Goal: Check status: Check status

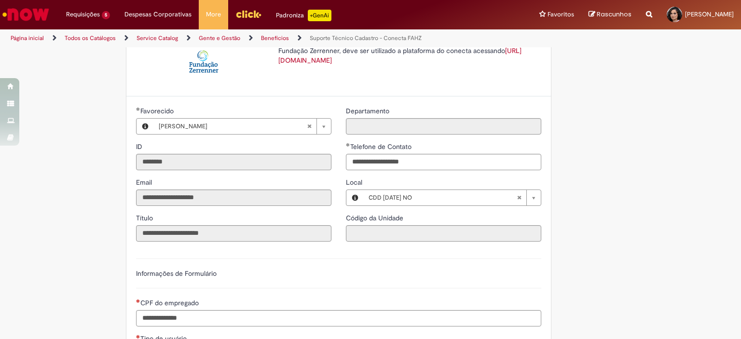
scroll to position [434, 0]
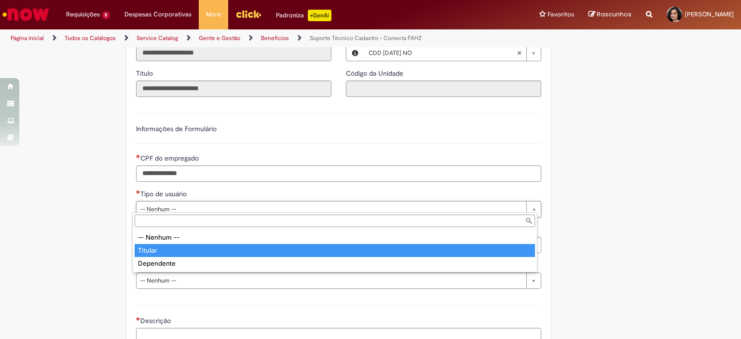
type input "*******"
select select "*******"
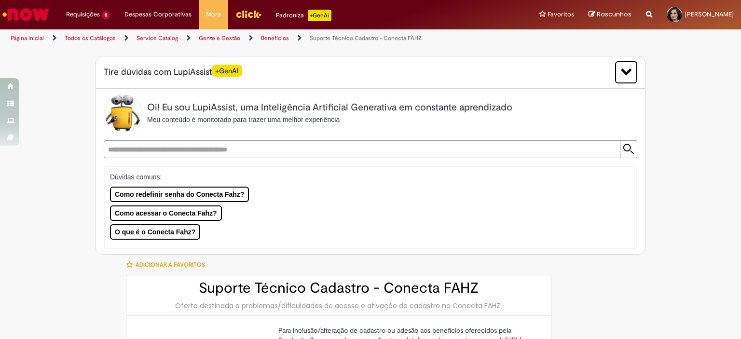
scroll to position [193, 0]
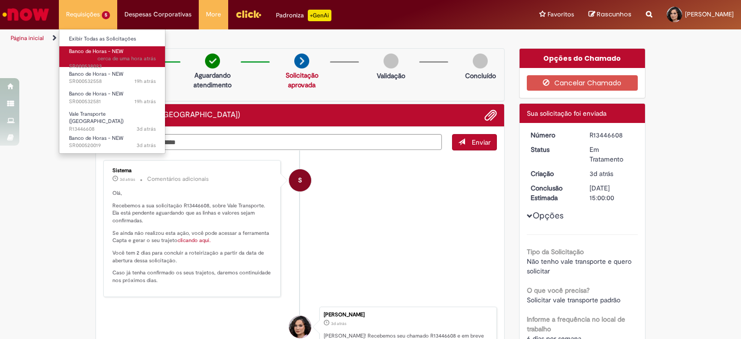
click at [107, 50] on span "Banco de Horas - NEW" at bounding box center [96, 51] width 54 height 7
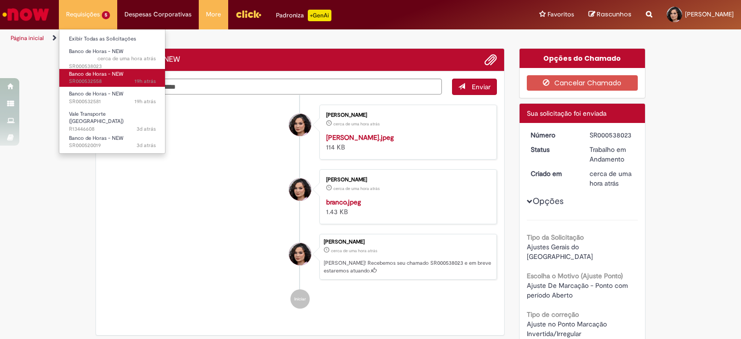
click at [112, 85] on link "Banco de Horas - NEW 19h atrás 19 horas atrás SR000532558" at bounding box center [112, 78] width 106 height 18
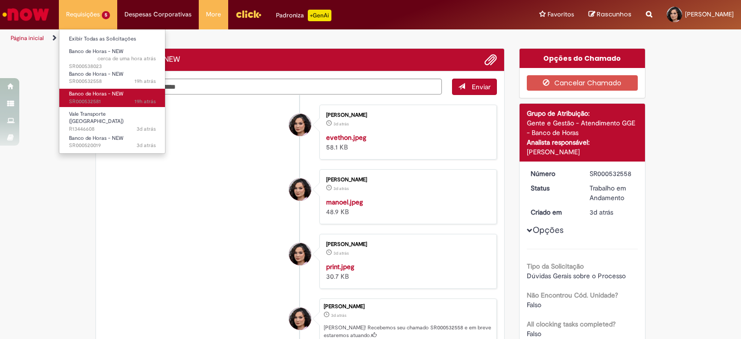
click at [114, 97] on span "Banco de Horas - NEW" at bounding box center [96, 93] width 54 height 7
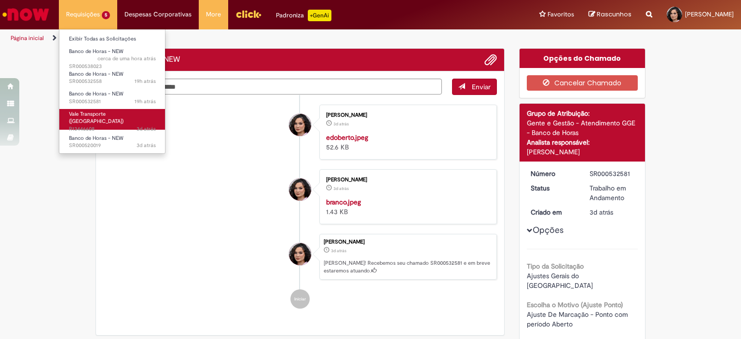
click at [117, 125] on span "3d atrás 3 dias atrás R13446608" at bounding box center [112, 129] width 87 height 8
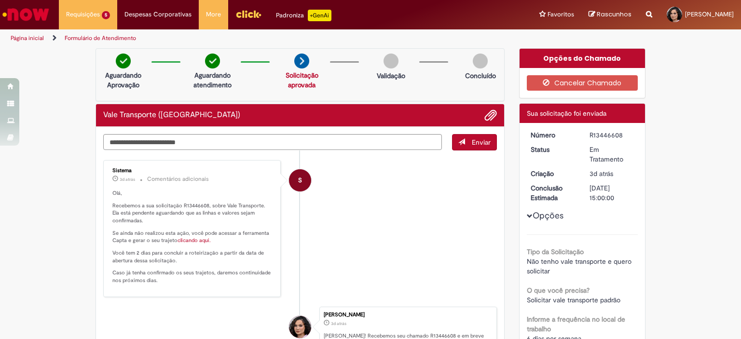
click at [46, 7] on img "Ir para a Homepage" at bounding box center [26, 14] width 50 height 19
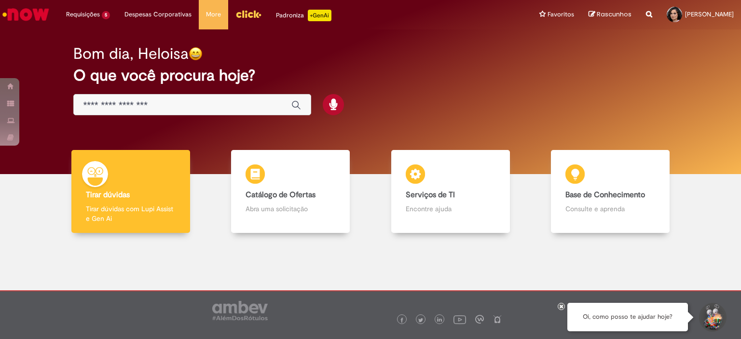
click at [131, 109] on input "Basta digitar aqui" at bounding box center [182, 105] width 198 height 11
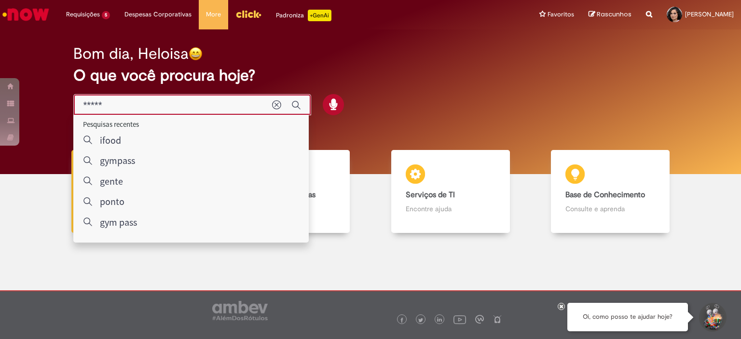
type input "******"
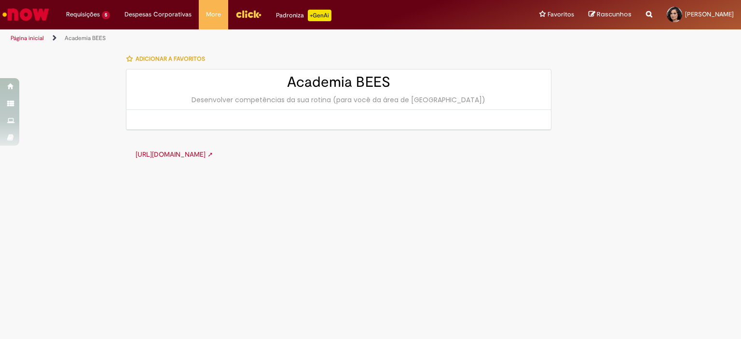
click at [210, 152] on link "https://one.engage.bz/#/loginform?customerId=universovendas& ➚" at bounding box center [174, 154] width 78 height 9
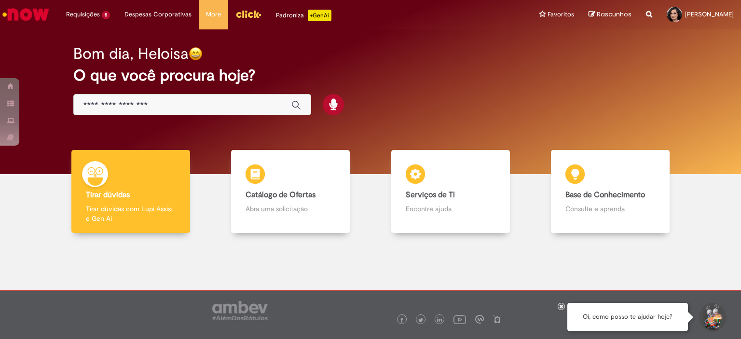
click at [143, 106] on input "Basta digitar aqui" at bounding box center [182, 105] width 198 height 11
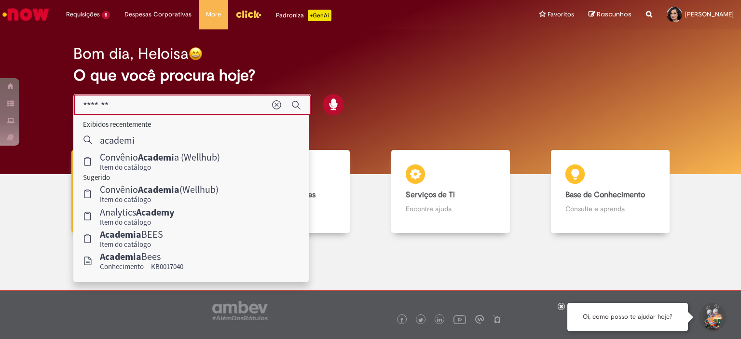
type input "********"
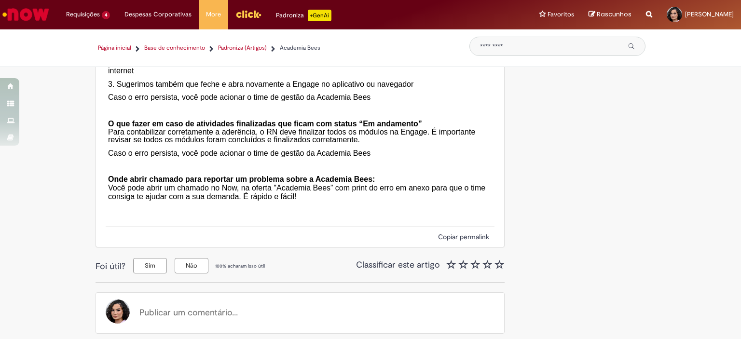
scroll to position [1759, 0]
click at [46, 13] on img "Ir para a Homepage" at bounding box center [26, 14] width 50 height 19
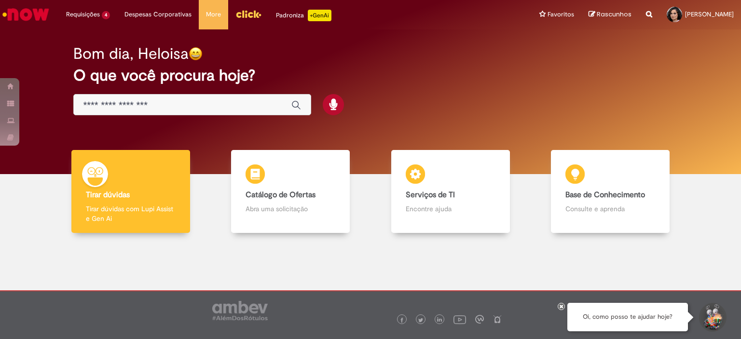
click at [137, 109] on input "Basta digitar aqui" at bounding box center [182, 105] width 198 height 11
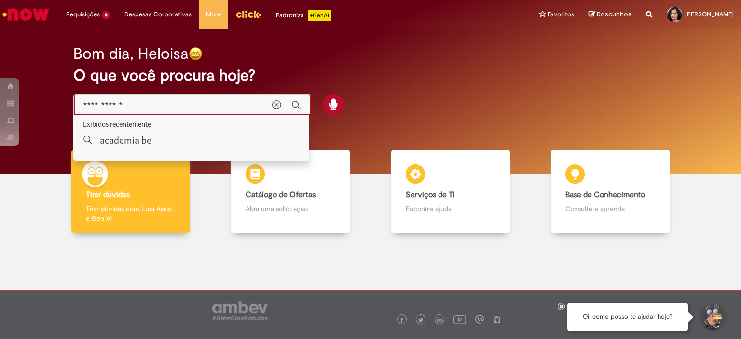
type input "**********"
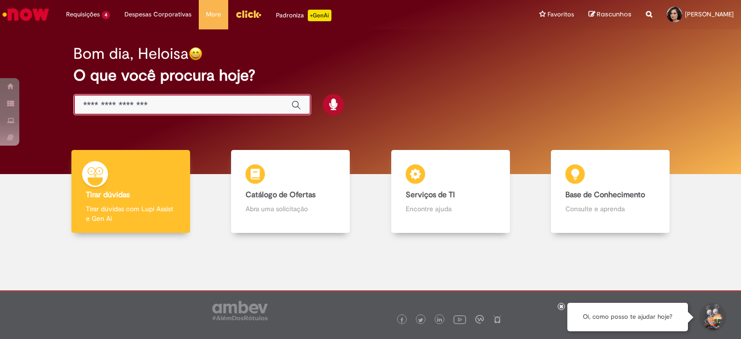
click at [132, 108] on input "Basta digitar aqui" at bounding box center [182, 105] width 198 height 11
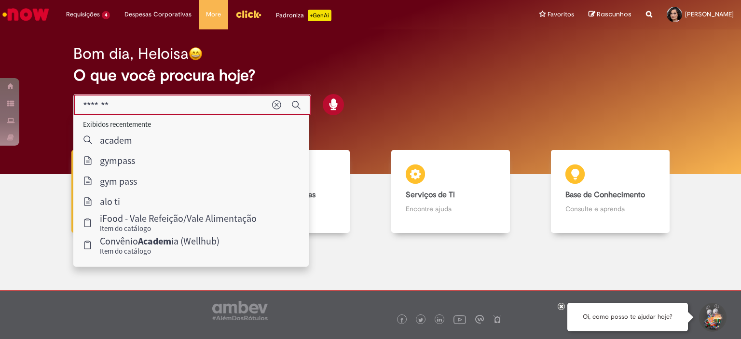
type input "********"
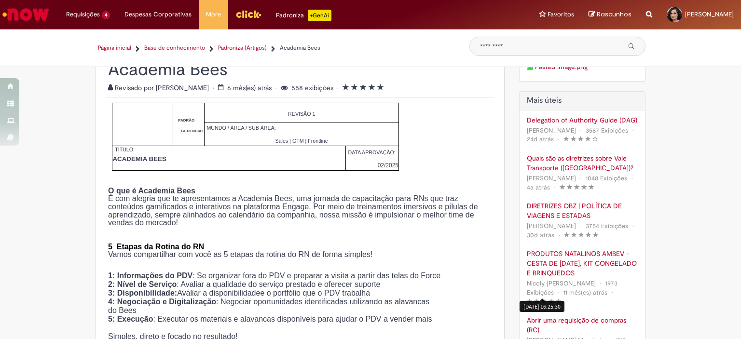
scroll to position [145, 0]
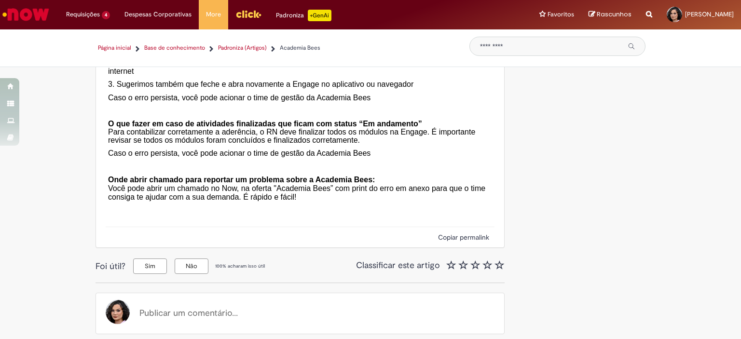
scroll to position [1759, 0]
click at [454, 240] on button "Copiar permalink" at bounding box center [463, 237] width 57 height 11
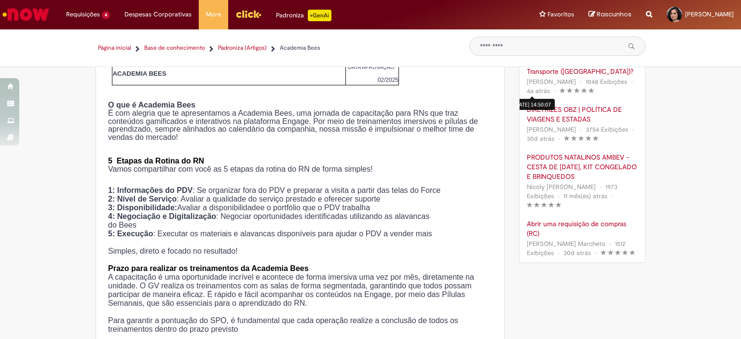
scroll to position [0, 0]
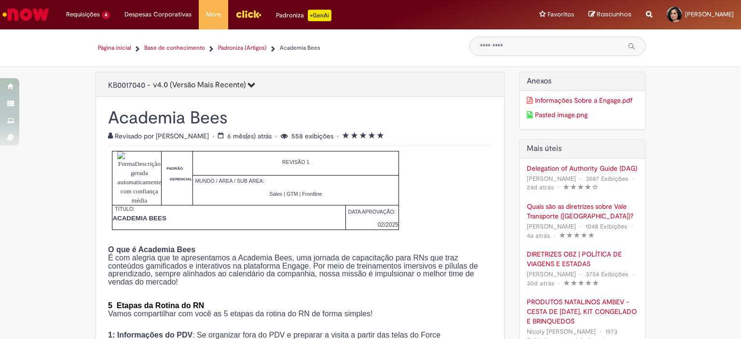
click at [550, 100] on link "Informações Sobre a Engage.pdf" at bounding box center [582, 100] width 111 height 10
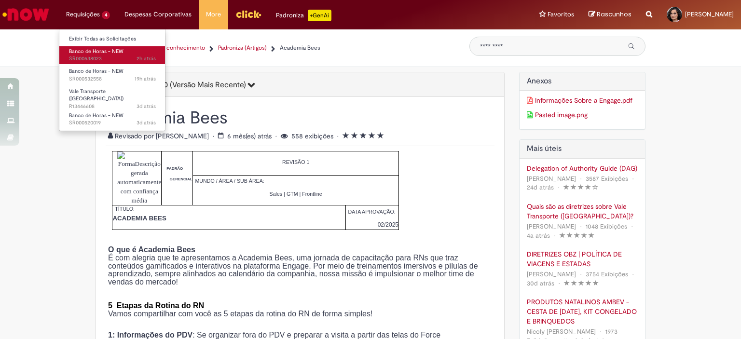
click at [90, 55] on span "2h atrás 2 horas atrás SR000538023" at bounding box center [112, 59] width 87 height 8
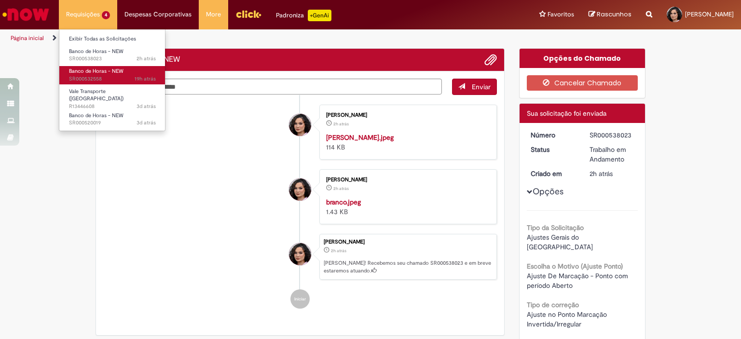
click at [97, 69] on span "Banco de Horas - NEW" at bounding box center [96, 71] width 54 height 7
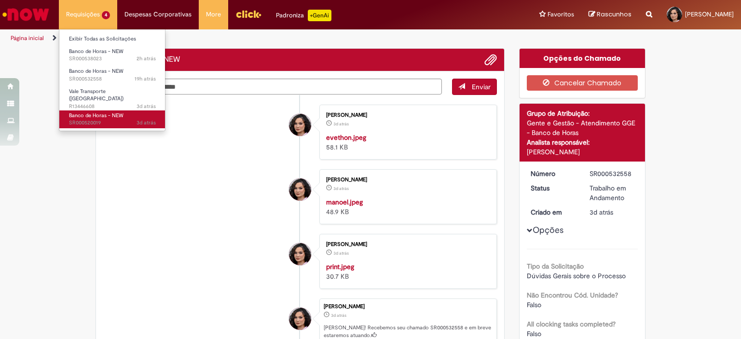
click at [99, 114] on span "Banco de Horas - NEW" at bounding box center [96, 115] width 54 height 7
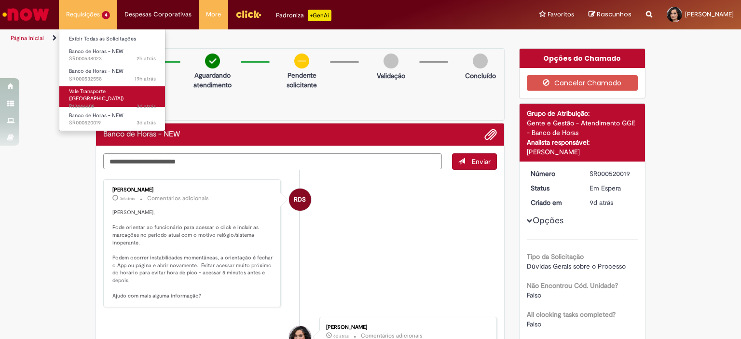
click at [124, 92] on link "Vale Transporte (VT) 3d atrás 3 dias atrás R13446608" at bounding box center [112, 96] width 106 height 21
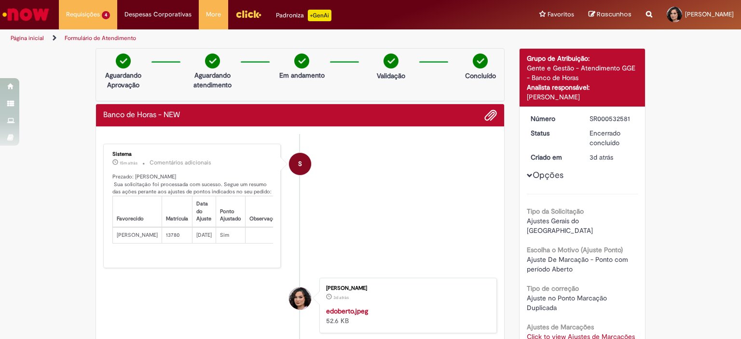
drag, startPoint x: 193, startPoint y: 241, endPoint x: 201, endPoint y: 241, distance: 7.7
click at [197, 241] on td "[DATE]" at bounding box center [204, 235] width 24 height 16
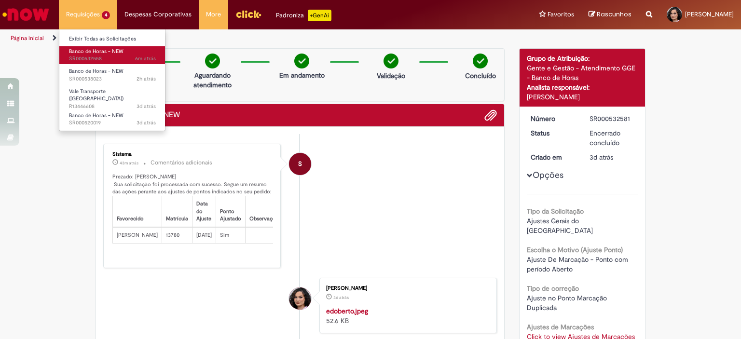
click at [85, 55] on span "6m atrás 6 minutos atrás SR000532558" at bounding box center [112, 59] width 87 height 8
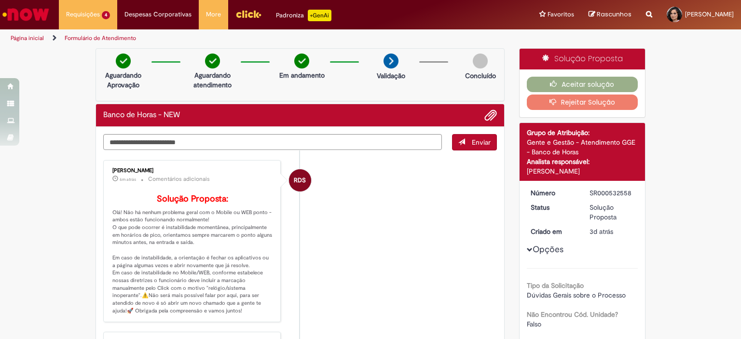
click at [592, 75] on div "Aceitar solução Rejeitar Solução" at bounding box center [582, 93] width 126 height 48
click at [561, 86] on button "Aceitar solução" at bounding box center [582, 84] width 111 height 15
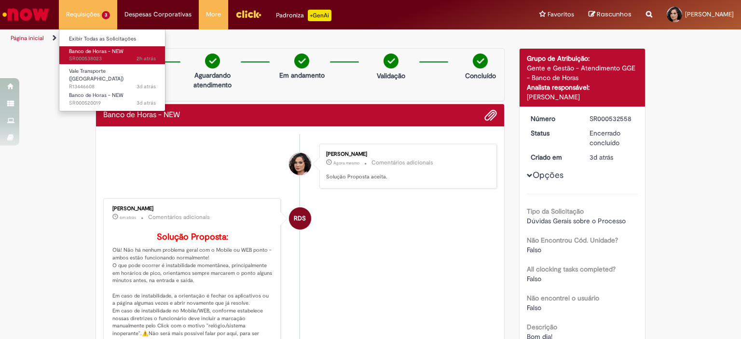
click at [101, 56] on span "2h atrás 2 horas atrás SR000538023" at bounding box center [112, 59] width 87 height 8
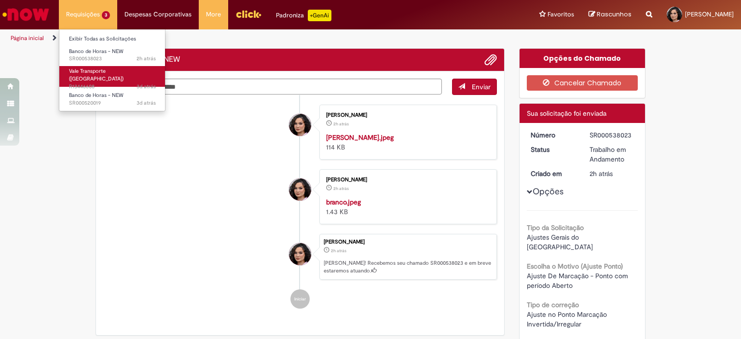
click at [106, 74] on span "Vale Transporte ([GEOGRAPHIC_DATA])" at bounding box center [96, 75] width 54 height 15
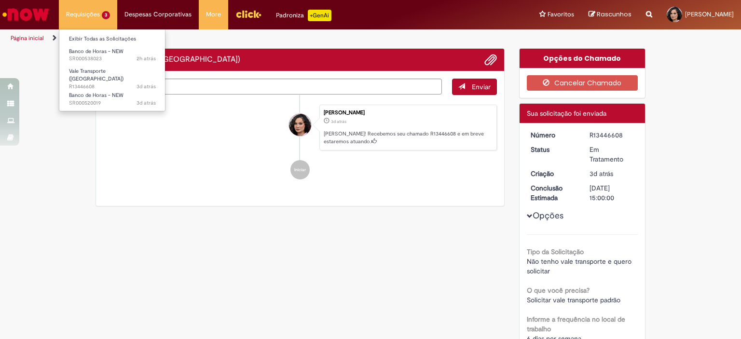
click at [102, 14] on li "Requisições 3 Exibir Todas as Solicitações Banco de Horas - NEW 2h atrás 2 hora…" at bounding box center [88, 14] width 58 height 29
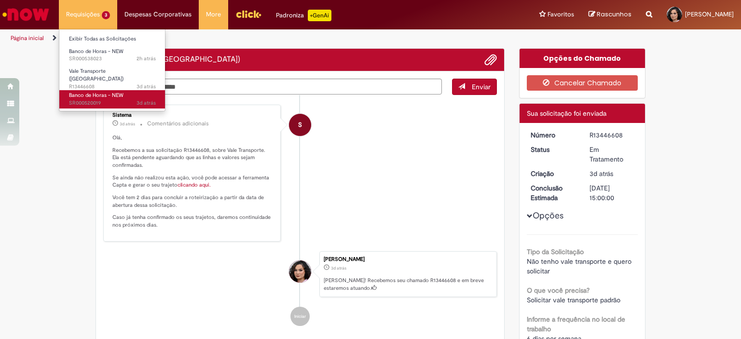
click at [124, 90] on link "Banco de Horas - NEW 3d atrás 3 dias atrás SR000520019" at bounding box center [112, 99] width 106 height 18
